Goal: Transaction & Acquisition: Purchase product/service

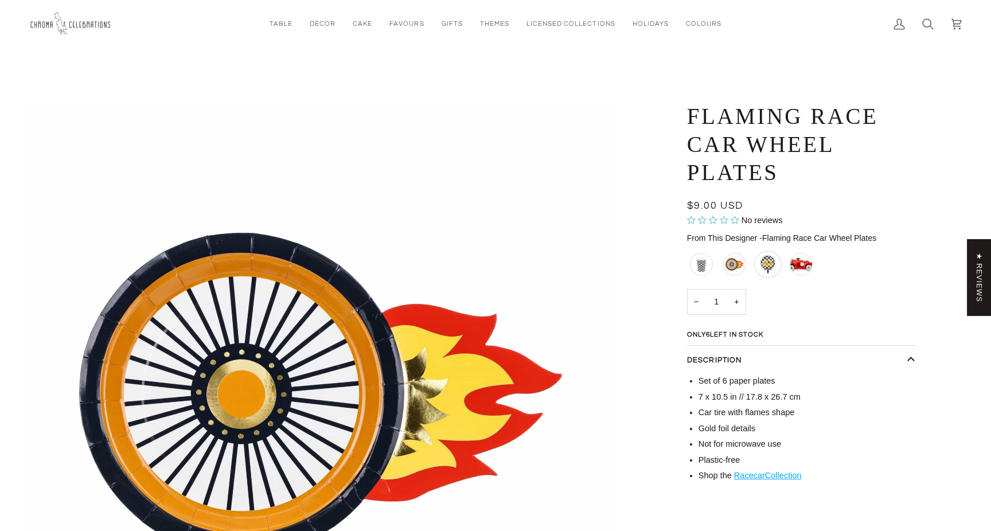
click at [767, 263] on div "Checkered Happy Birthday Balloon" at bounding box center [768, 265] width 28 height 28
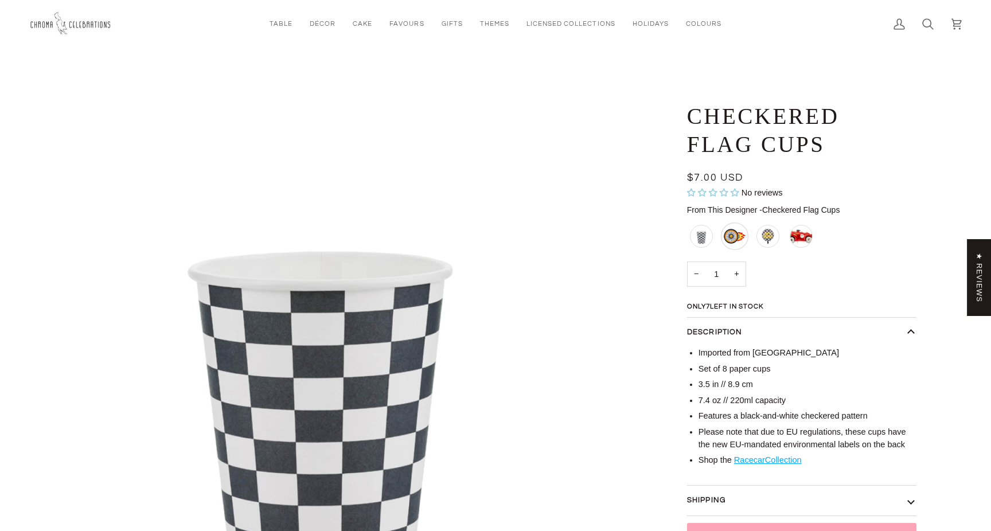
click at [727, 238] on div "Flaming Race Car Wheel Plates" at bounding box center [735, 237] width 28 height 28
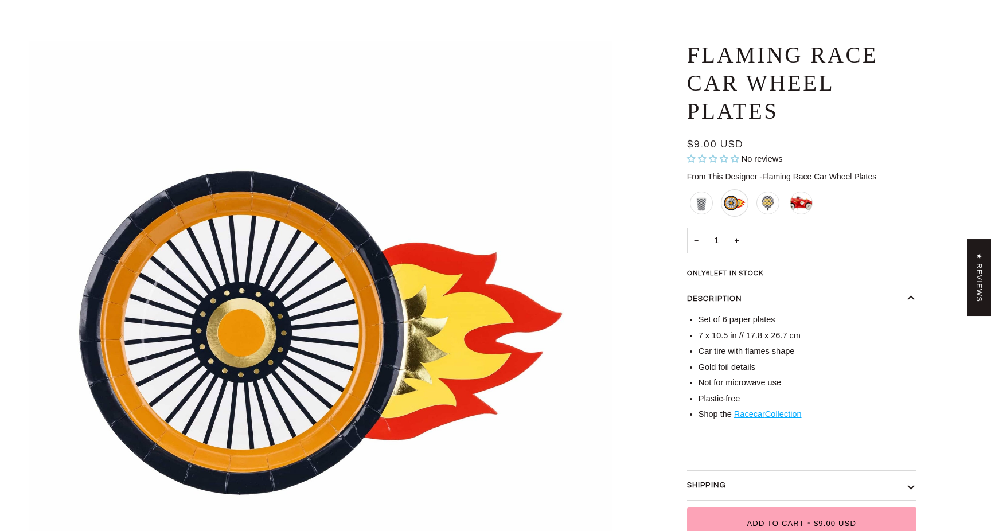
scroll to position [68, 0]
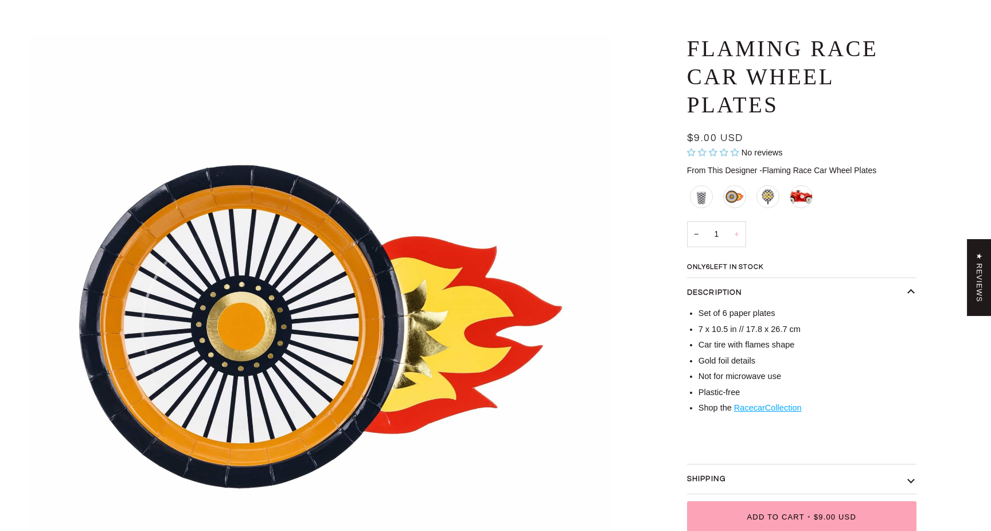
click at [738, 236] on button "+" at bounding box center [736, 234] width 18 height 26
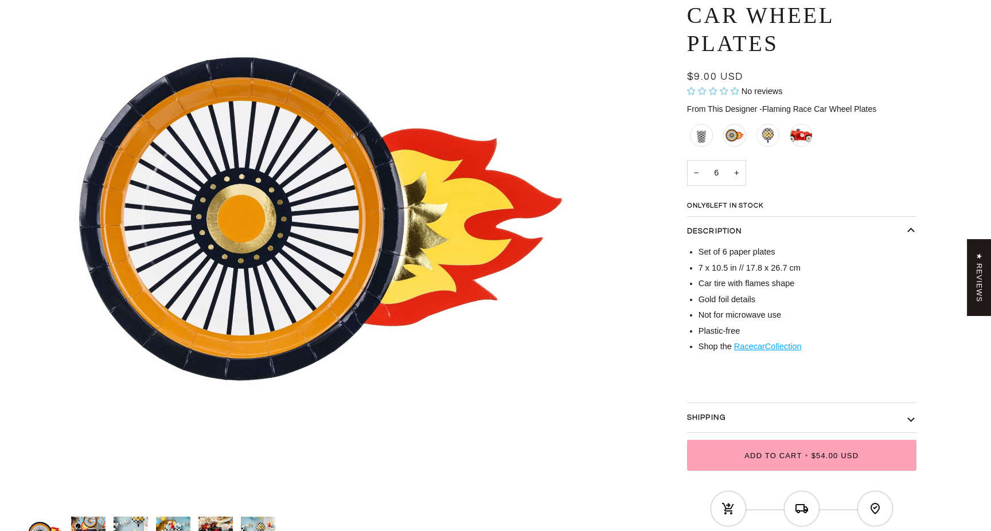
scroll to position [177, 0]
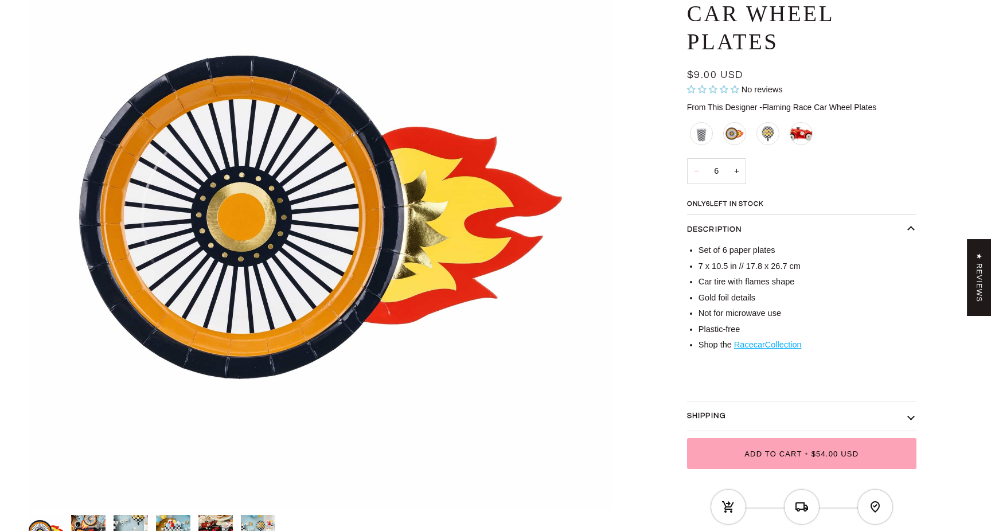
click at [695, 173] on button "−" at bounding box center [696, 171] width 18 height 26
type input "4"
